Goal: Task Accomplishment & Management: Complete application form

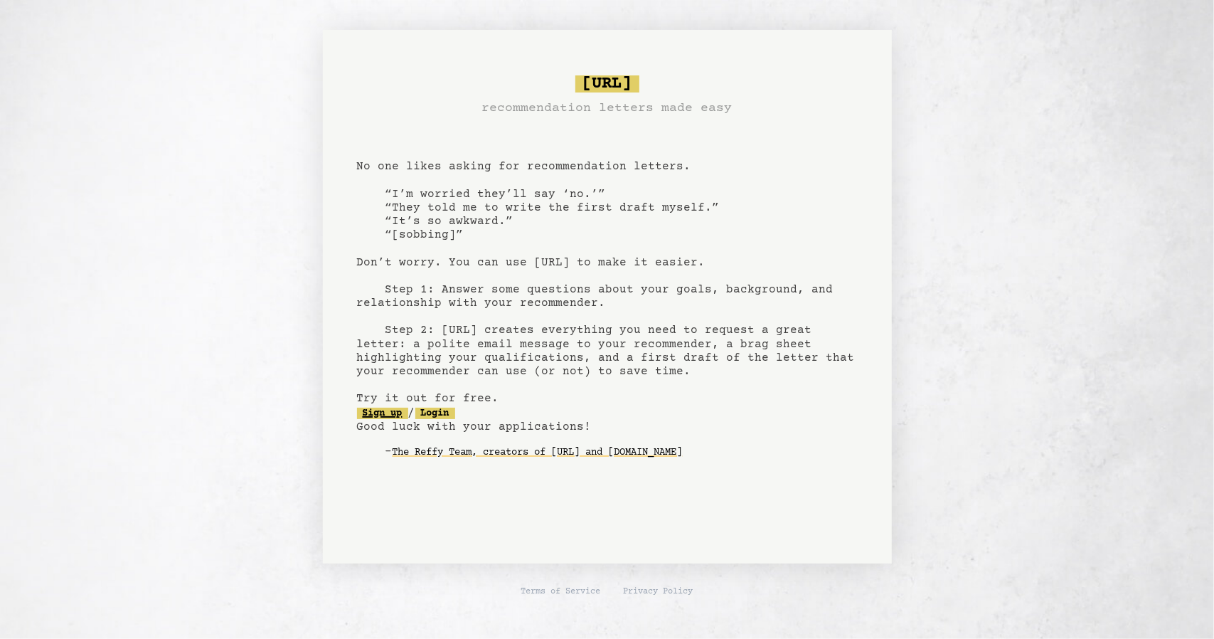
click at [384, 412] on link "Sign up" at bounding box center [382, 413] width 51 height 11
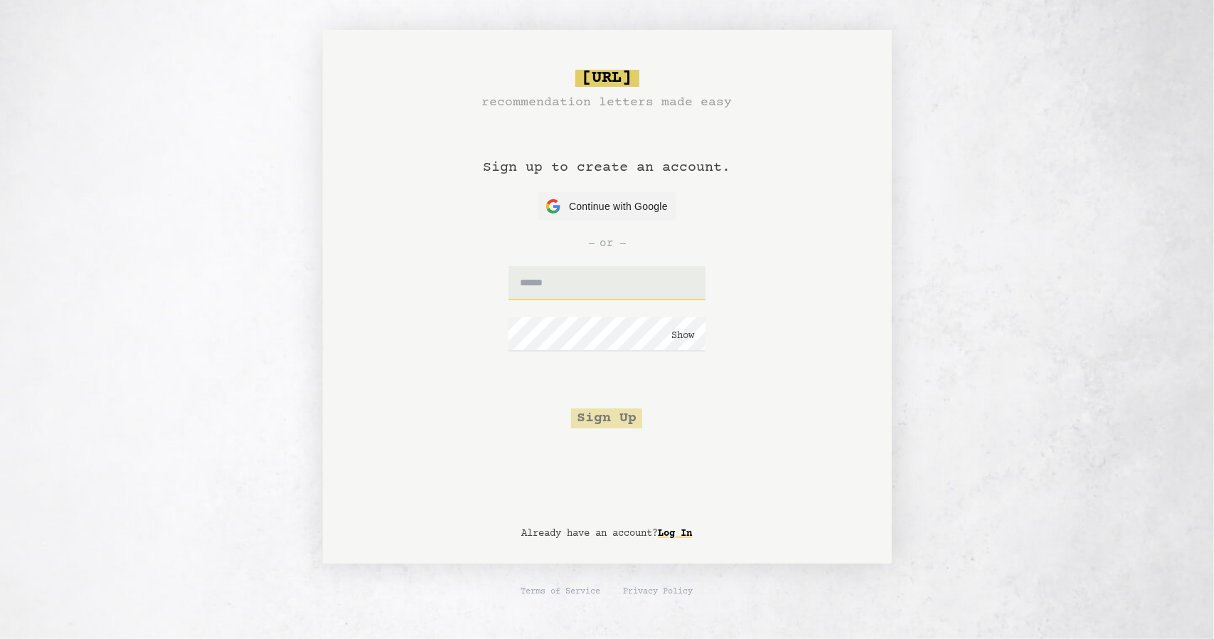
click at [571, 288] on input "text" at bounding box center [607, 283] width 197 height 34
type input "**********"
click at [613, 420] on button "Sign Up" at bounding box center [606, 418] width 71 height 20
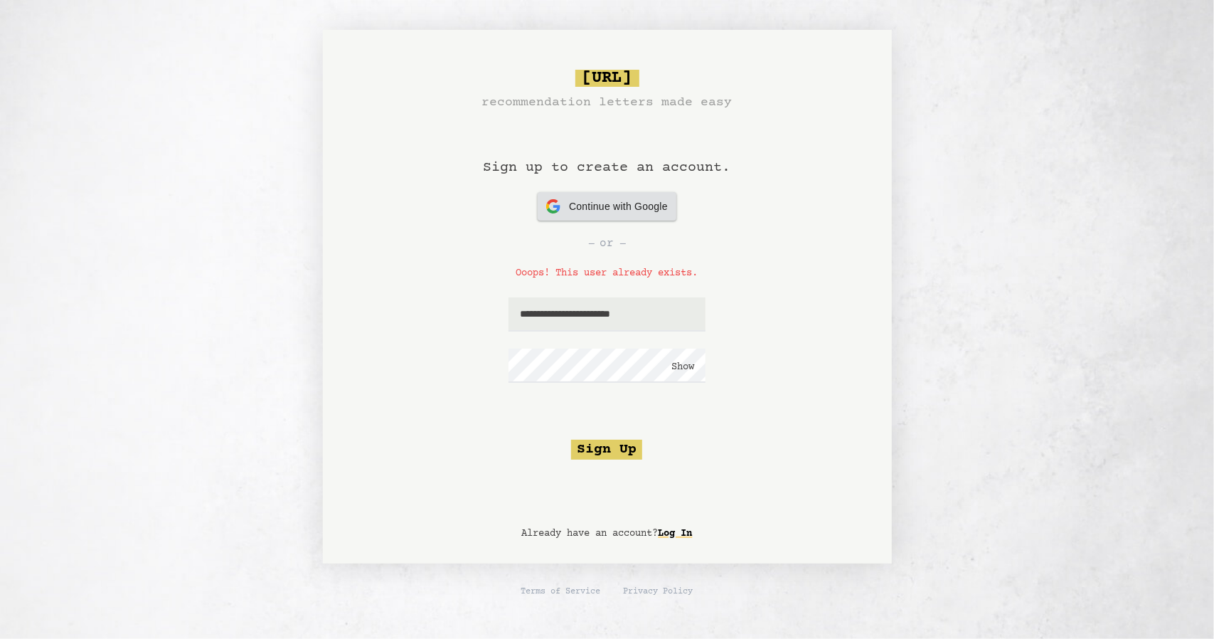
click at [601, 208] on span "Continue with Google" at bounding box center [618, 206] width 99 height 15
click at [640, 211] on span "Continue with Google" at bounding box center [618, 206] width 99 height 15
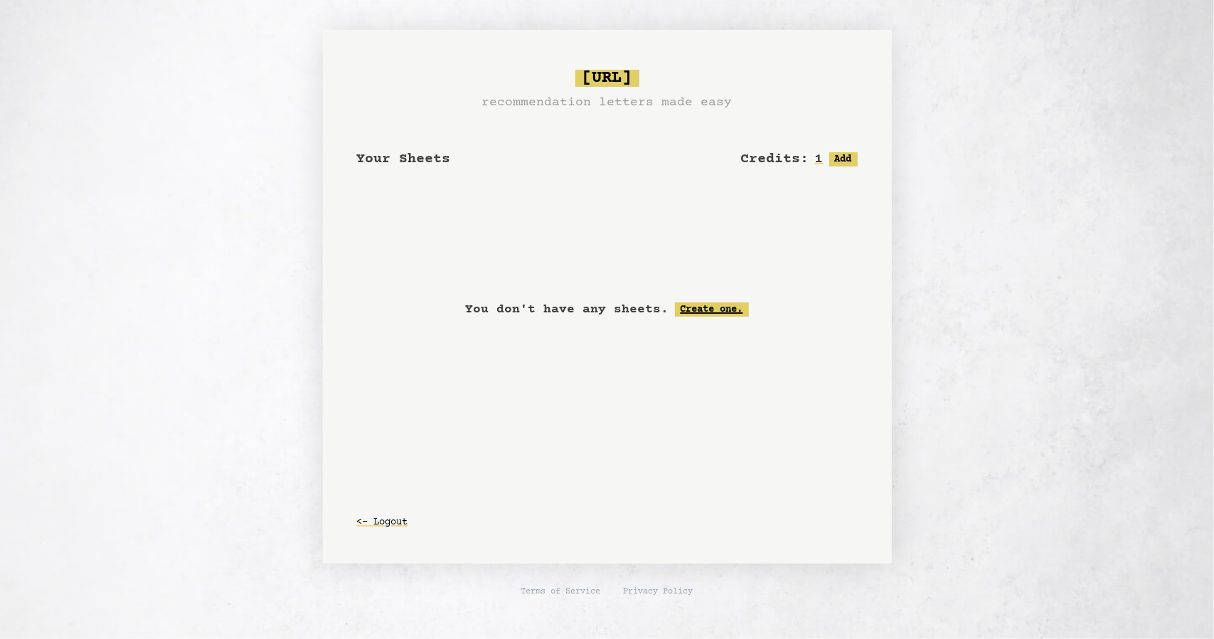
click at [701, 308] on link "Create one." at bounding box center [712, 309] width 74 height 14
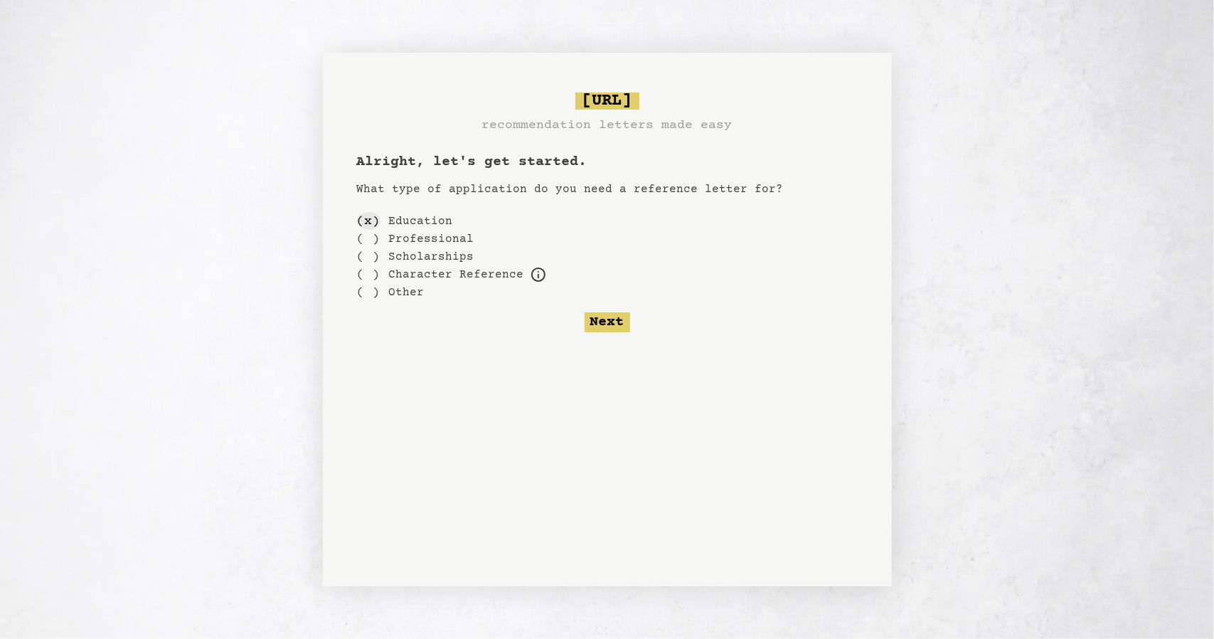
click at [369, 221] on div "( x )" at bounding box center [368, 221] width 23 height 18
click at [398, 218] on label "Education" at bounding box center [421, 221] width 64 height 17
click at [619, 321] on button "Next" at bounding box center [608, 322] width 46 height 20
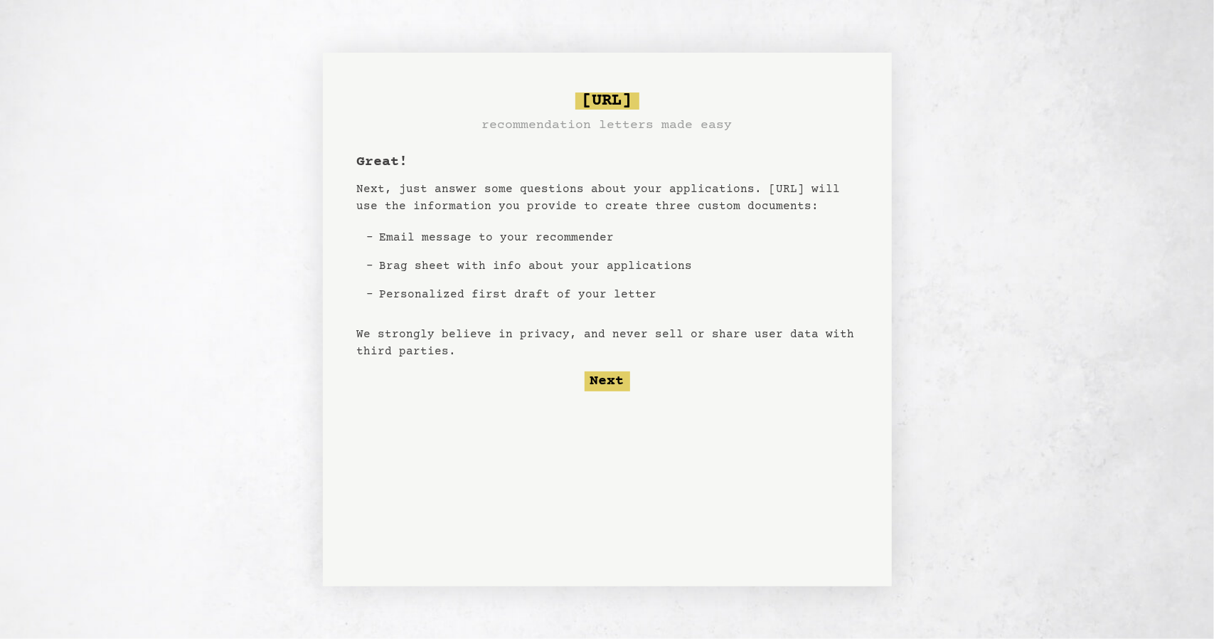
click at [616, 393] on div "bragsheet.ai recommendation letters made easy Great! Next, just answer some que…" at bounding box center [607, 320] width 569 height 534
click at [610, 371] on button "Next" at bounding box center [608, 381] width 46 height 20
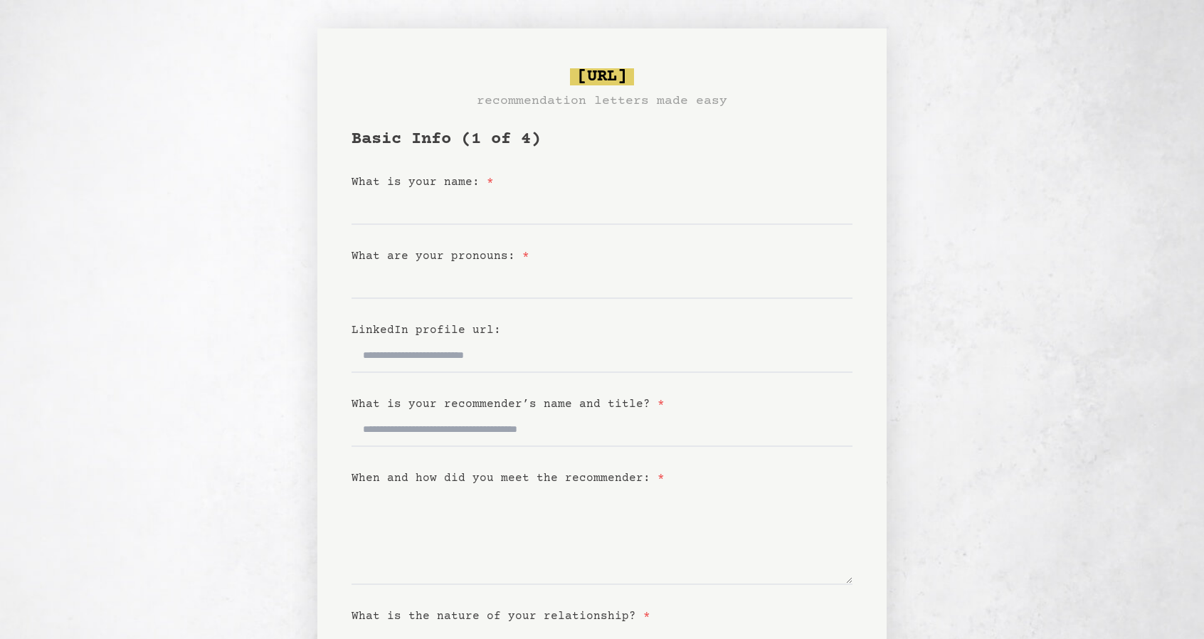
click at [509, 228] on form "Basic Info (1 of 4) What is your name: * What are your pronouns: * LinkedIn pro…" at bounding box center [601, 452] width 501 height 649
click at [492, 204] on input "What is your name: *" at bounding box center [601, 208] width 501 height 34
type input "**********"
click at [360, 278] on input "What are your pronouns: *" at bounding box center [601, 282] width 501 height 34
click at [413, 356] on input "LinkedIn profile url:" at bounding box center [601, 356] width 501 height 34
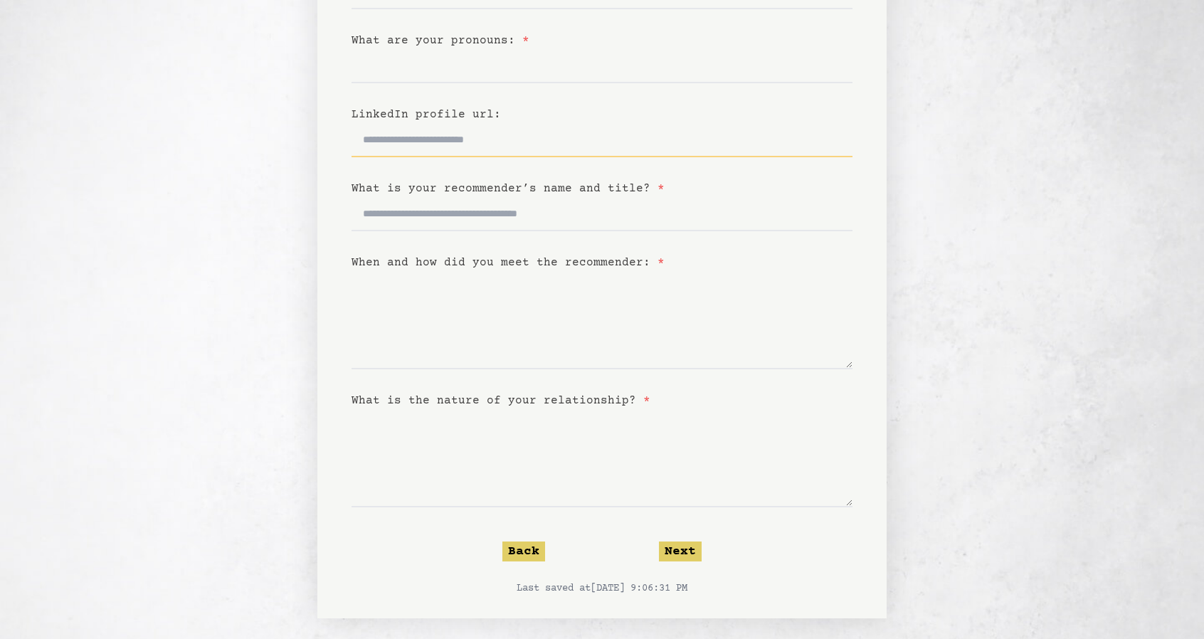
scroll to position [223, 0]
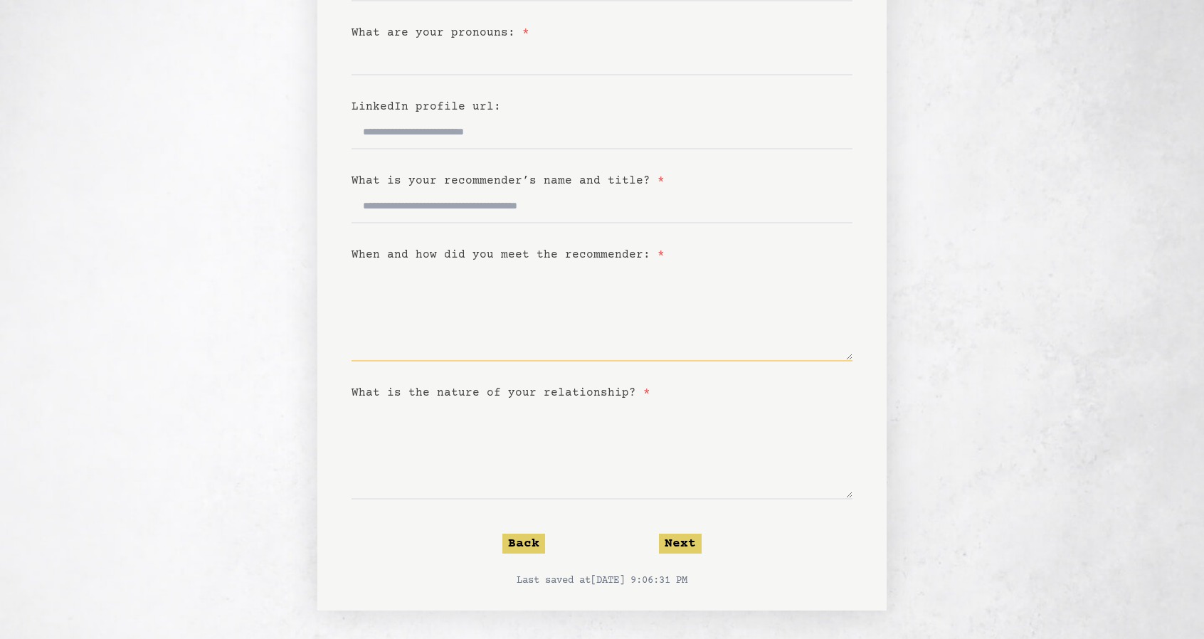
click at [595, 358] on textarea "When and how did you meet the recommender: *" at bounding box center [601, 312] width 501 height 98
